Goal: Information Seeking & Learning: Learn about a topic

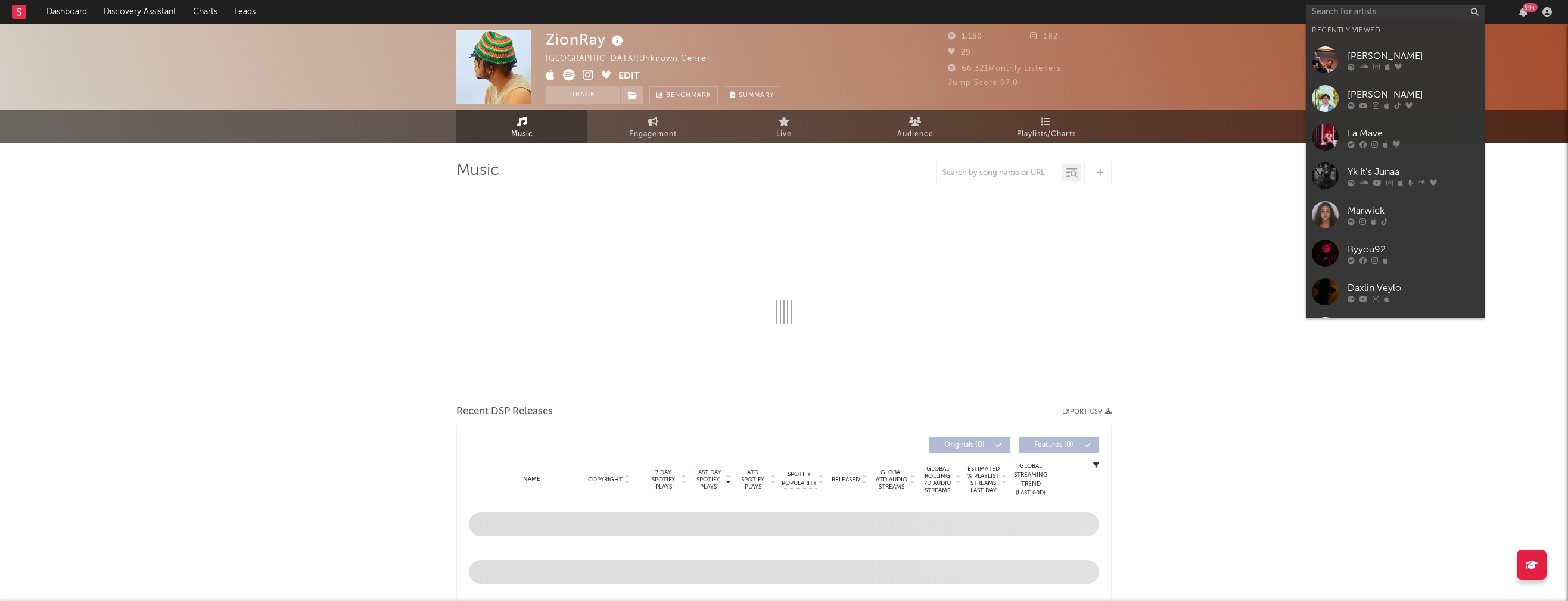
type input "Sajkenna"
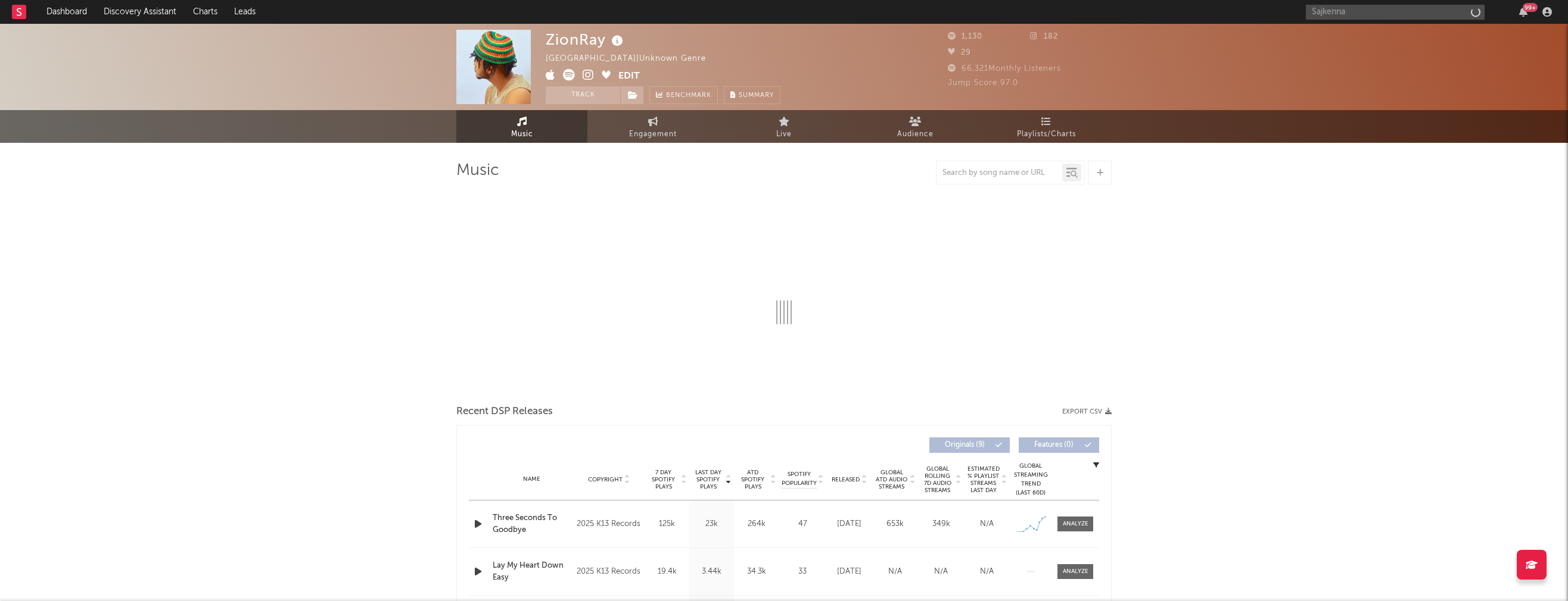
select select "1w"
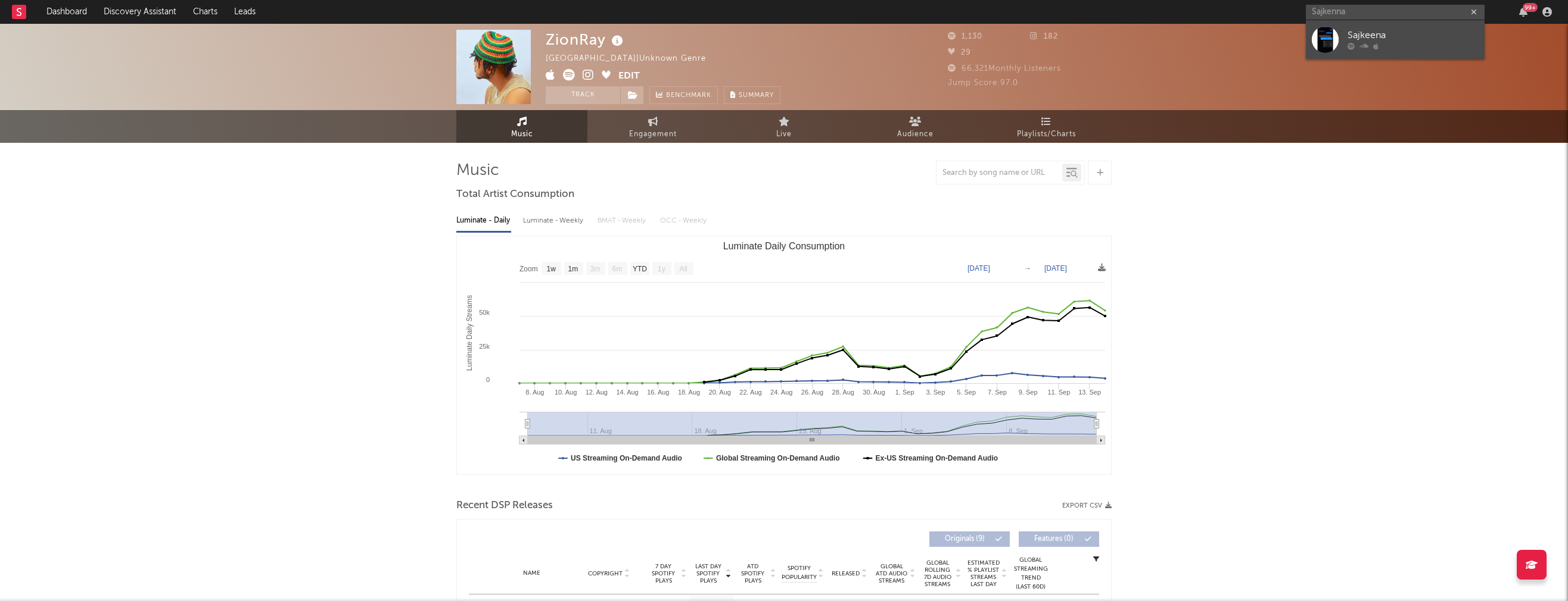
type input "Sajkenna"
click at [1393, 27] on link "Sajkeena" at bounding box center [1395, 39] width 179 height 39
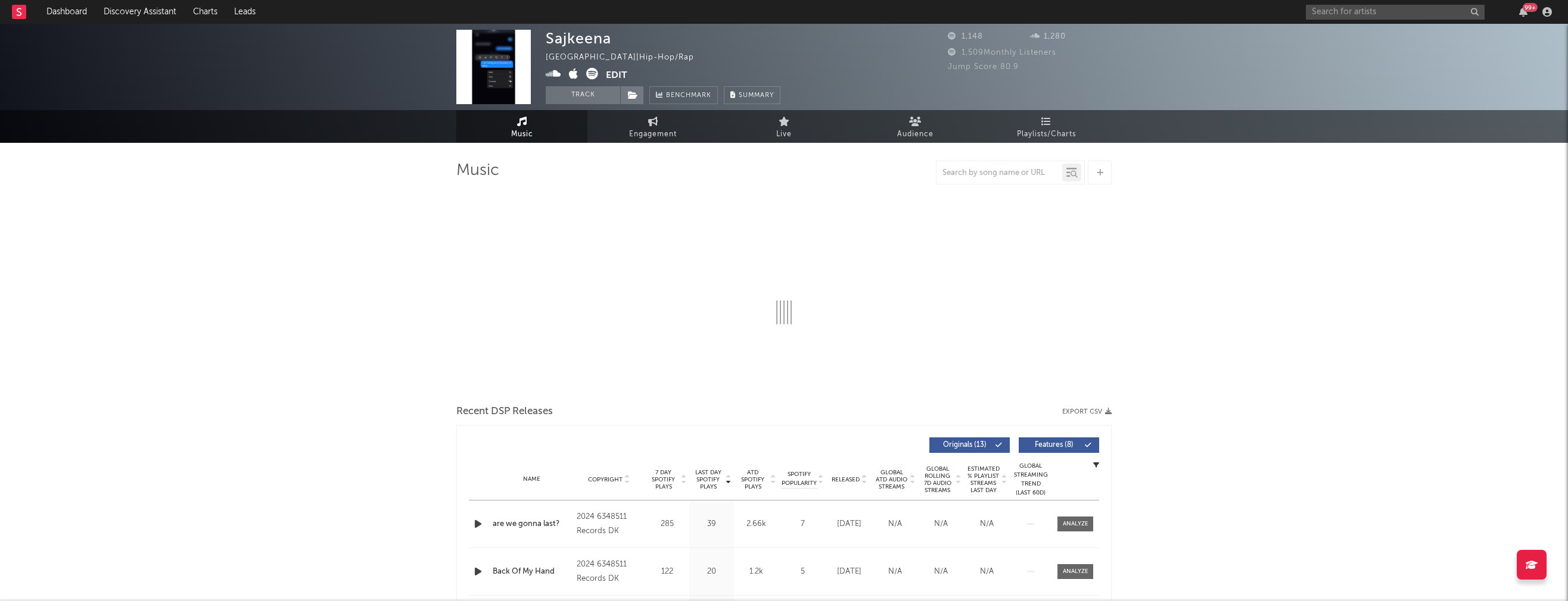
select select "1w"
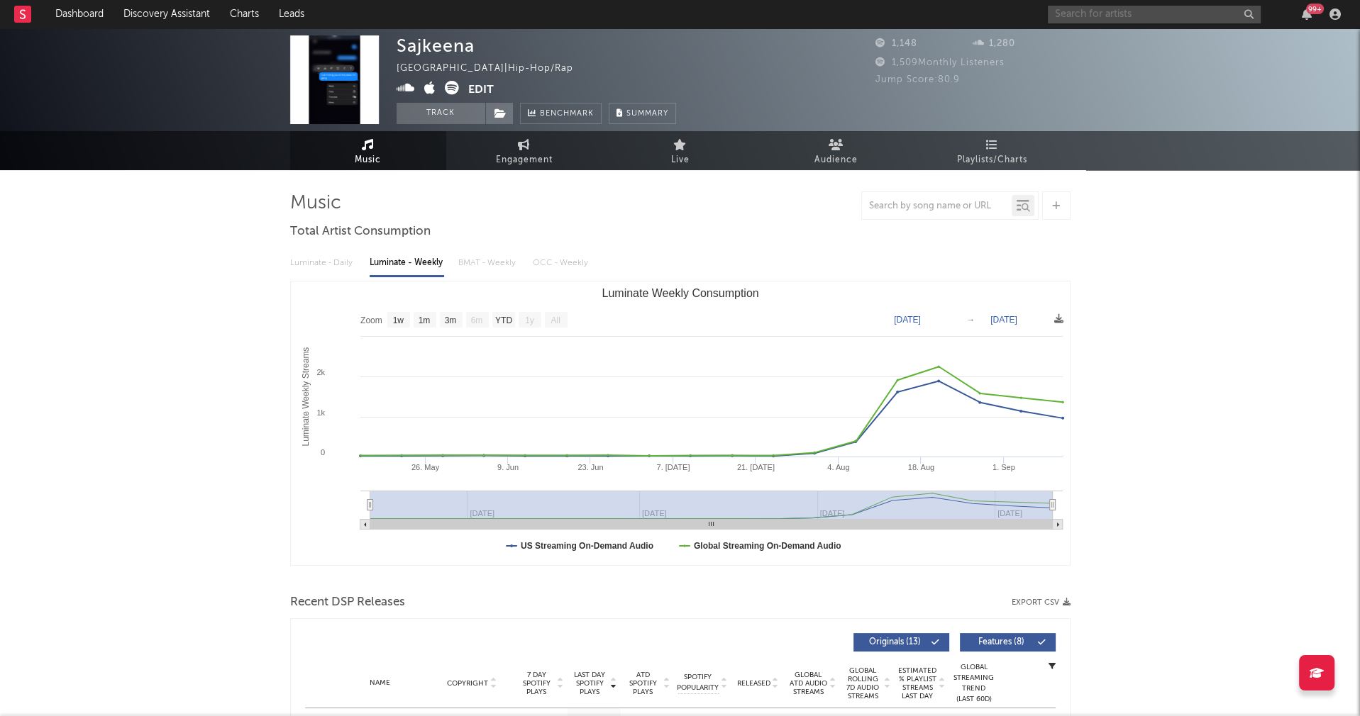
click at [1133, 11] on input "text" at bounding box center [1154, 15] width 213 height 18
type input "puresnow"
click at [1170, 37] on div "PureSnow" at bounding box center [1175, 42] width 156 height 17
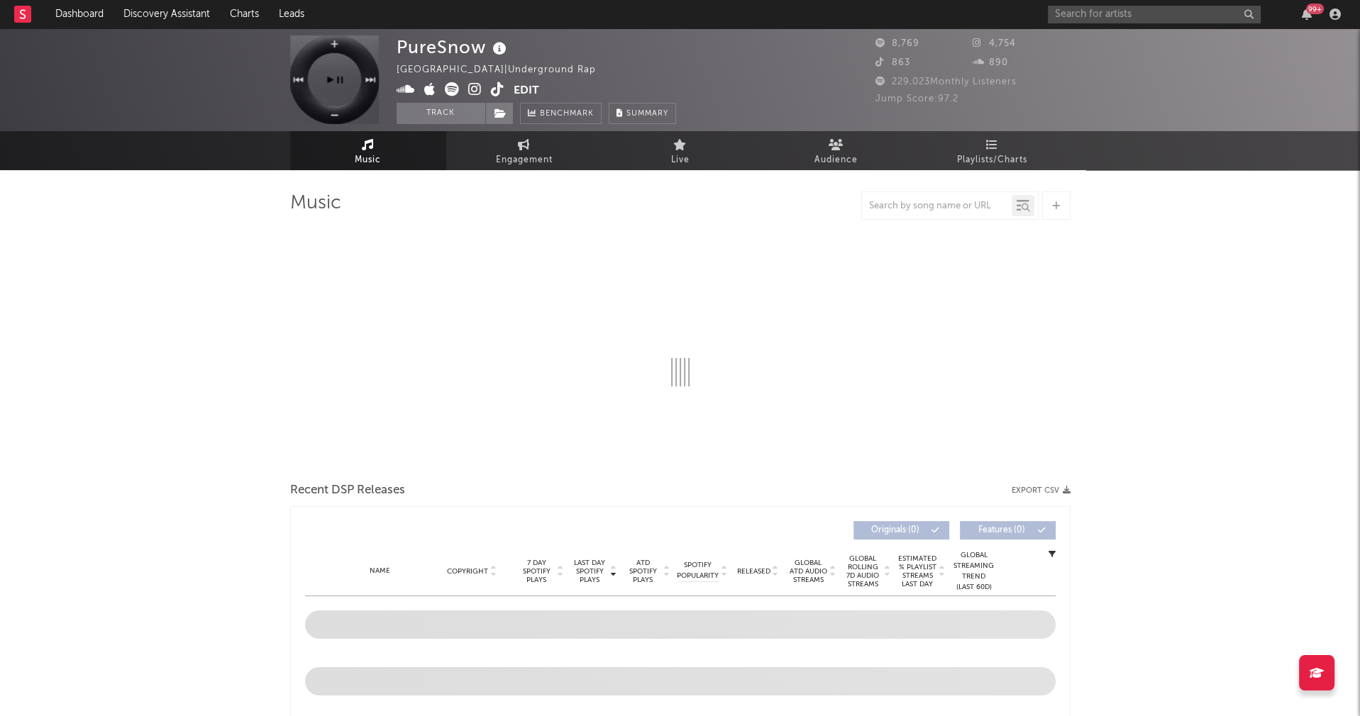
select select "1w"
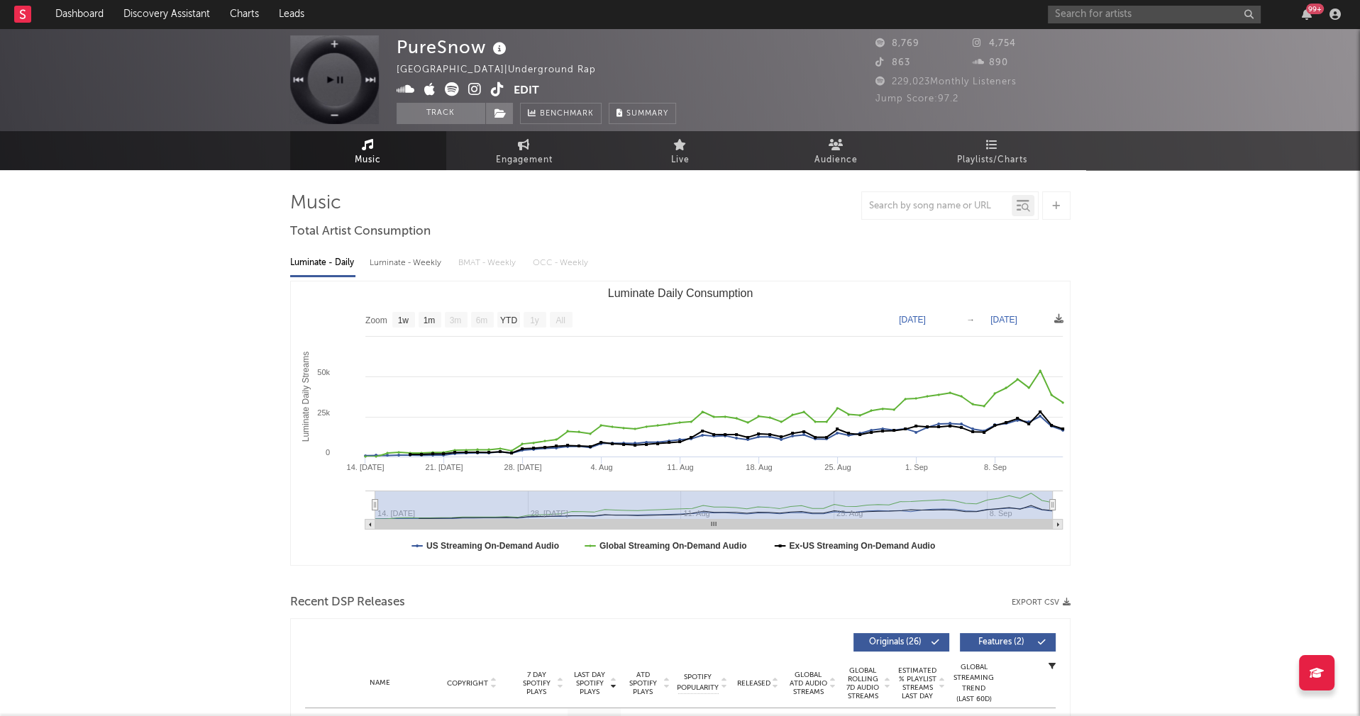
click at [404, 266] on div "Luminate - Weekly" at bounding box center [407, 263] width 74 height 24
select select "1w"
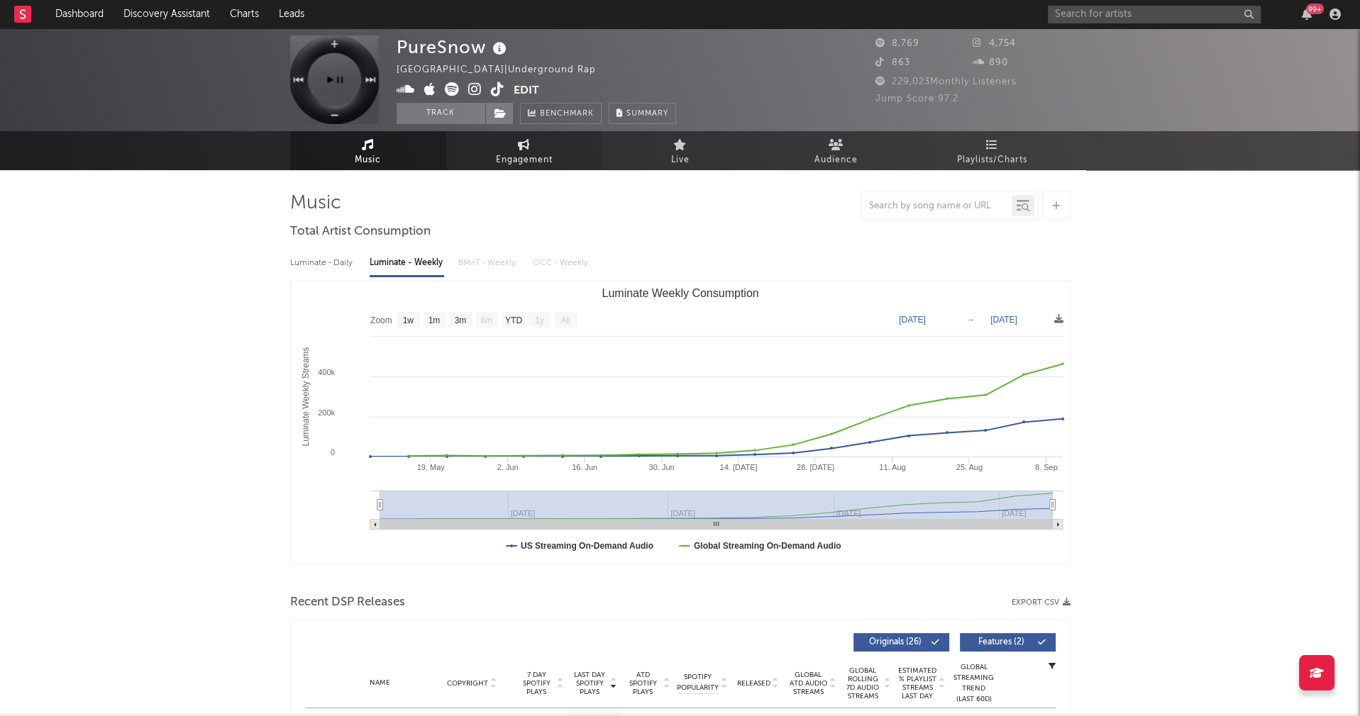
click at [526, 152] on span "Engagement" at bounding box center [524, 160] width 57 height 17
select select "1w"
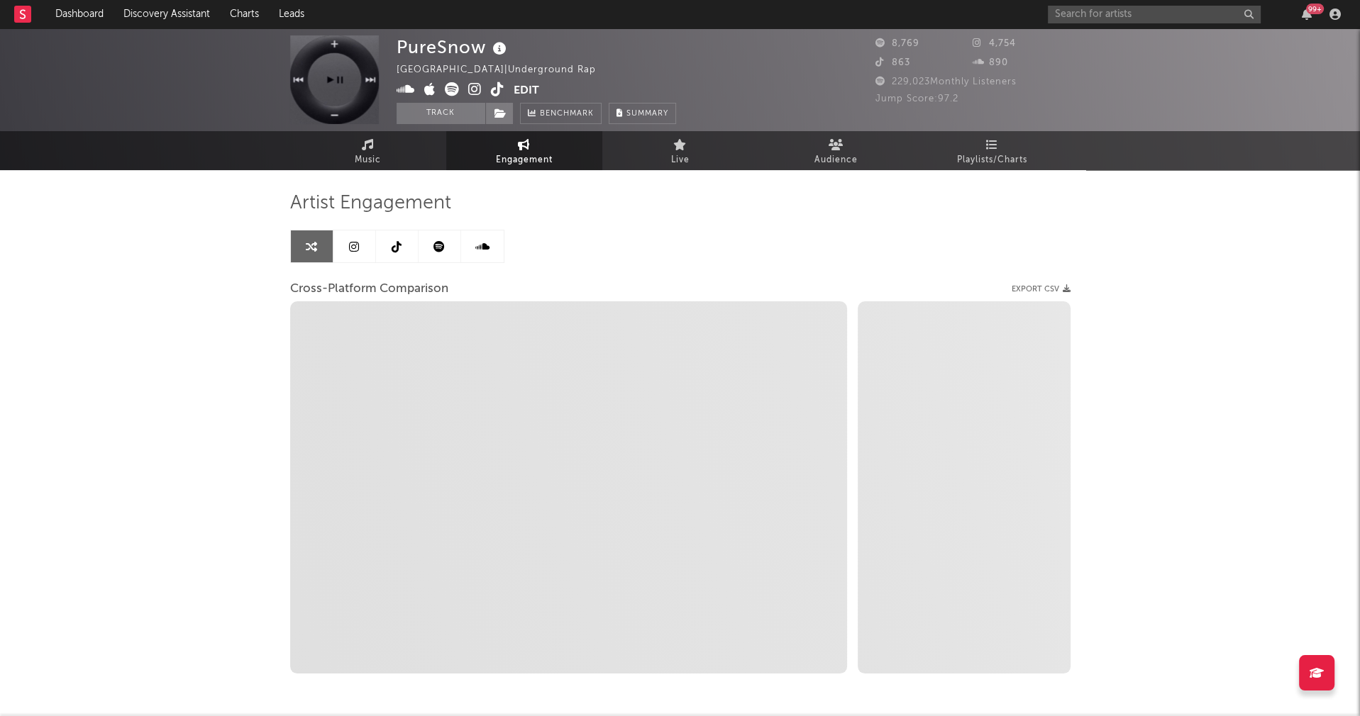
select select "1m"
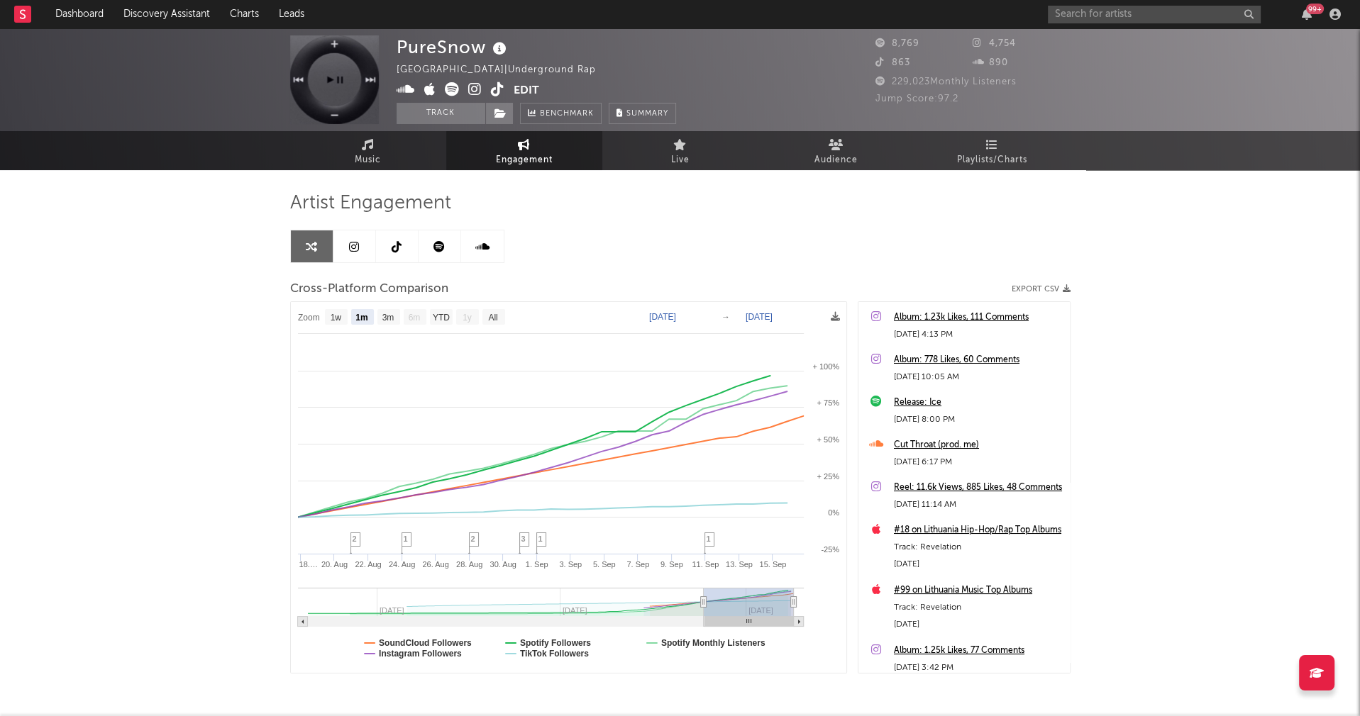
click at [471, 86] on icon at bounding box center [474, 89] width 13 height 14
